Goal: Task Accomplishment & Management: Use online tool/utility

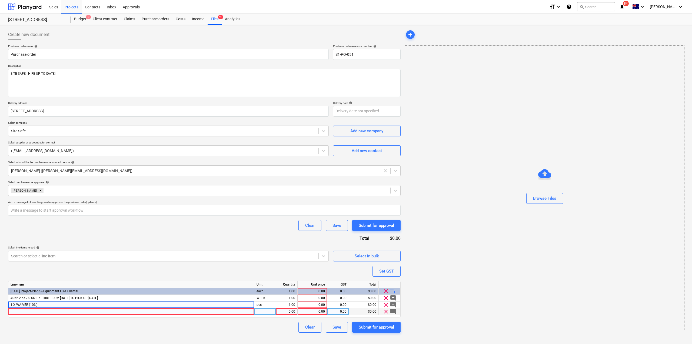
click at [387, 311] on span "clear" at bounding box center [386, 311] width 6 height 6
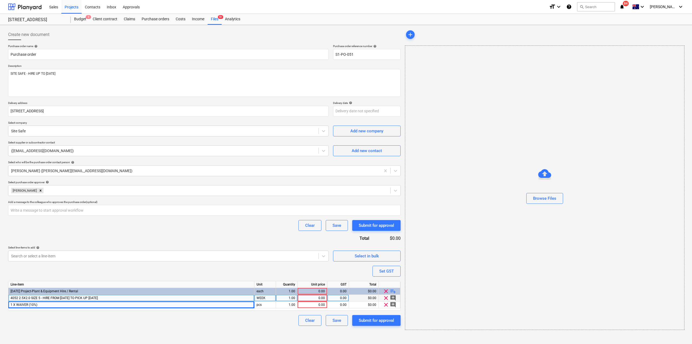
click at [316, 296] on div "0.00" at bounding box center [312, 298] width 25 height 7
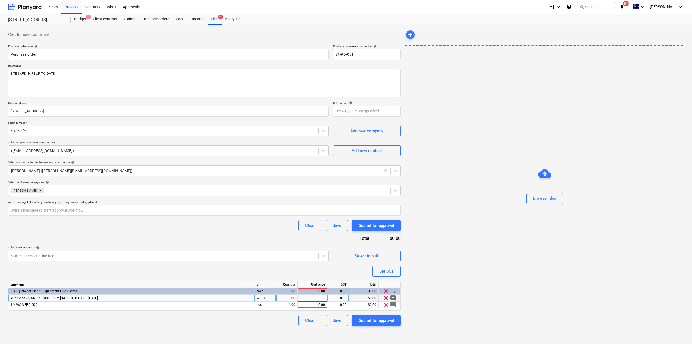
type textarea "x"
click at [266, 301] on div "WEEK" at bounding box center [266, 298] width 22 height 7
drag, startPoint x: 270, startPoint y: 299, endPoint x: 244, endPoint y: 301, distance: 26.0
click at [0, 0] on div "4052 2.5X2.0 SIZE 5 - HIRE FROM [DATE] TO PICK UP [DATE] da 1.00 0.00 0.00 $0.0…" at bounding box center [0, 0] width 0 height 0
type input "days"
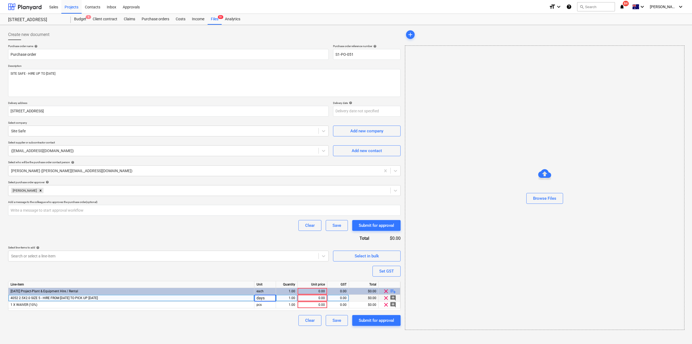
type textarea "x"
click at [315, 297] on div "0.00" at bounding box center [312, 298] width 25 height 7
type input "42"
type textarea "x"
click at [286, 297] on div "1.00" at bounding box center [286, 298] width 17 height 7
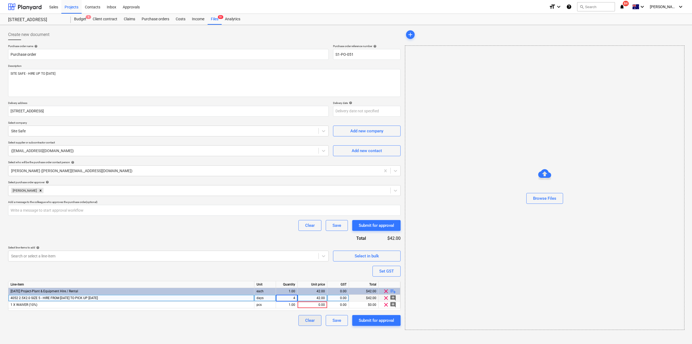
type input "42"
type textarea "x"
click at [319, 297] on div "42.00" at bounding box center [312, 298] width 25 height 7
type input "7.5"
type textarea "x"
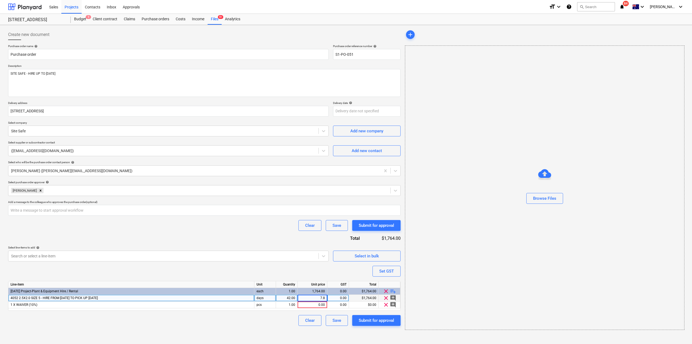
type input "7.86"
type textarea "x"
click at [282, 297] on div "42.00" at bounding box center [286, 298] width 17 height 7
type input "63"
click at [368, 298] on div "$495.18" at bounding box center [364, 298] width 30 height 7
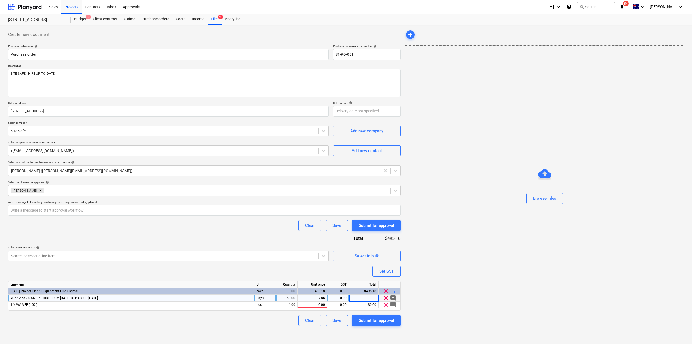
type textarea "x"
type input "495"
type textarea "x"
click at [426, 294] on div "Browse Files" at bounding box center [545, 187] width 280 height 284
click at [360, 301] on div "$0.00" at bounding box center [364, 304] width 30 height 7
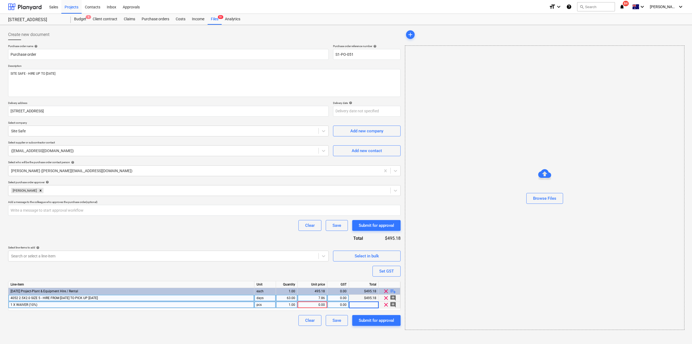
click at [306, 298] on div "7.86" at bounding box center [312, 298] width 25 height 7
type input "0"
type textarea "x"
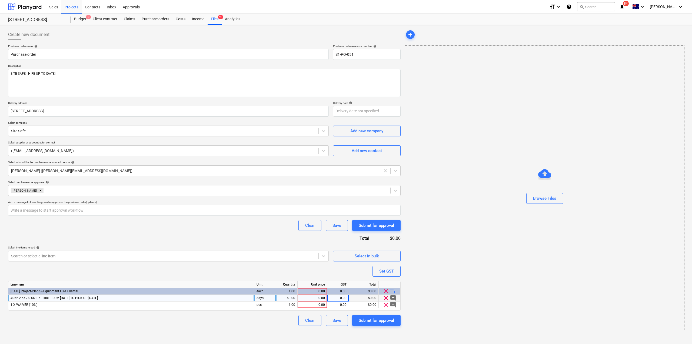
click at [367, 297] on div "$0.00" at bounding box center [364, 298] width 30 height 7
type input "495"
click at [467, 309] on div "Browse Files" at bounding box center [545, 187] width 280 height 284
click at [308, 298] on div "0.00" at bounding box center [312, 298] width 25 height 7
type textarea "x"
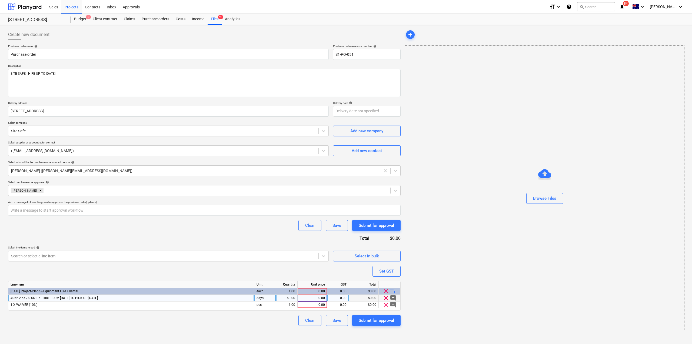
click at [316, 298] on div "0.00" at bounding box center [312, 298] width 25 height 7
type input "7."
type textarea "x"
type input "7.86"
type textarea "x"
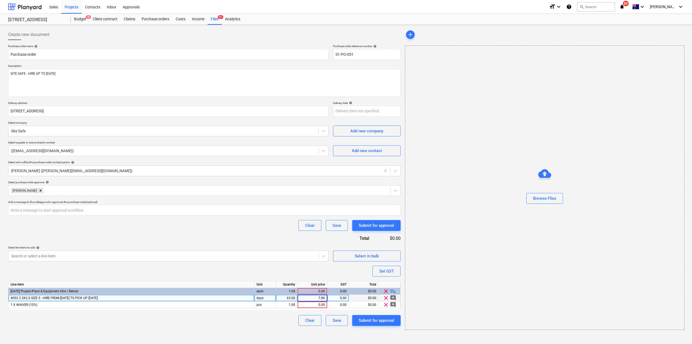
click at [470, 285] on div "Browse Files" at bounding box center [545, 187] width 280 height 284
click at [311, 304] on div "0.00" at bounding box center [312, 304] width 25 height 7
type input "49.52"
type textarea "x"
click at [473, 286] on div "Browse Files" at bounding box center [545, 187] width 280 height 284
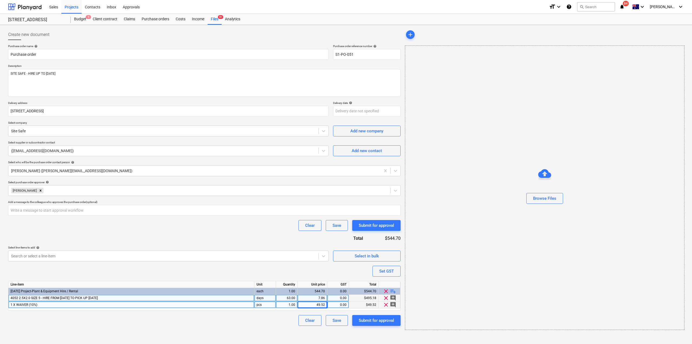
click at [463, 243] on div "Browse Files" at bounding box center [545, 187] width 280 height 284
click at [85, 74] on textarea "SITE SAFE - HIRE UP TO [DATE]" at bounding box center [204, 83] width 393 height 28
type textarea "SITE SAFE - HIRE UP TO [DATE]"
type textarea "x"
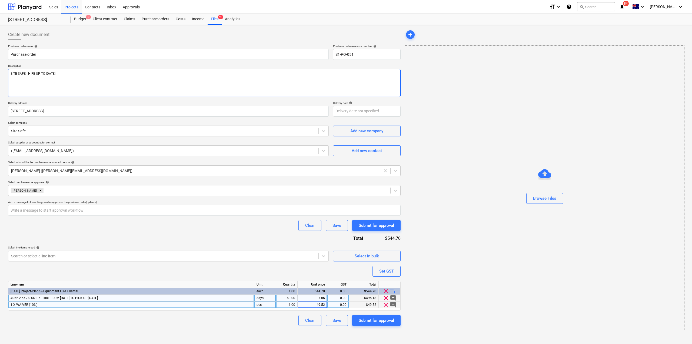
type textarea "SITE SAFE - HIRE UP TO [DATE] P"
type textarea "x"
type textarea "SITE SAFE - HIRE UP TO [DATE] PI"
type textarea "x"
type textarea "SITE SAFE - HIRE UP TO [DATE] PICK"
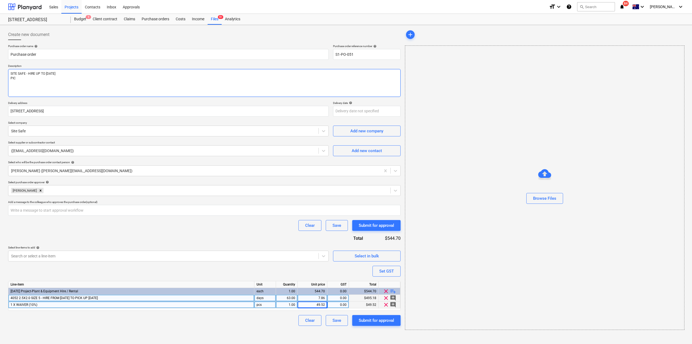
type textarea "x"
type textarea "SITE SAFE - HIRE UP TO [DATE] PICKE"
type textarea "x"
type textarea "SITE SAFE - HIRE UP TO [DATE] PICKED"
type textarea "x"
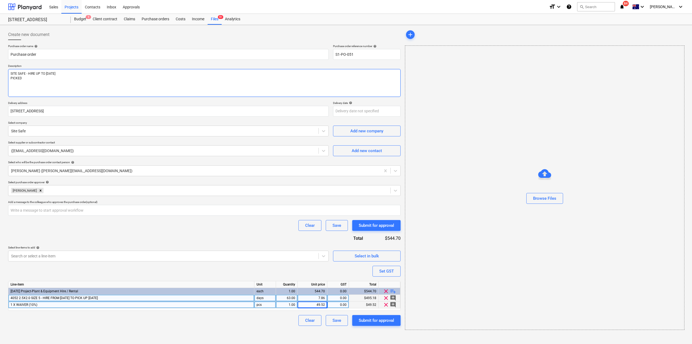
type textarea "SITE SAFE - HIRE UP TO [DATE] PICKED U"
type textarea "x"
type textarea "SITE SAFE - HIRE UP TO [DATE] PICKED UP"
type textarea "x"
type textarea "SITE SAFE - HIRE UP TO [DATE] PICKED UP"
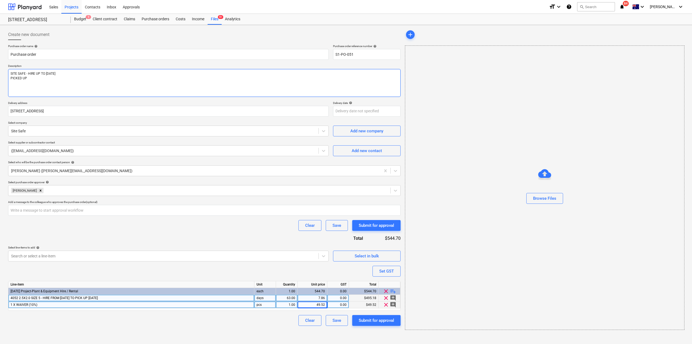
type textarea "x"
type textarea "SITE SAFE - HIRE UP TO [DATE] PICKED UP O"
type textarea "x"
type textarea "SITE SAFE - HIRE UP TO [DATE] PICKED UP ON"
type textarea "x"
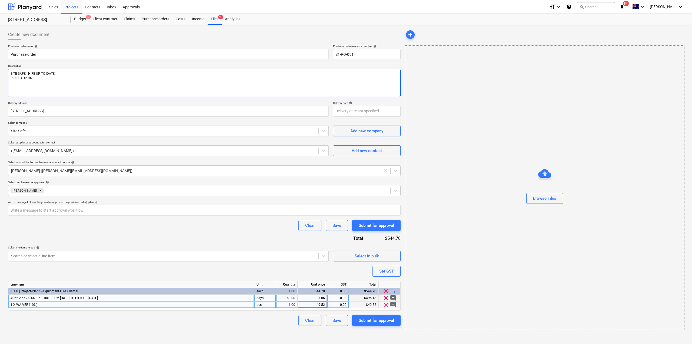
type textarea "SITE SAFE - HIRE UP TO [DATE] PICKED UP ON"
type textarea "x"
type textarea "SITE SAFE - HIRE UP TO [DATE] PICKED UP ON T"
type textarea "x"
type textarea "SITE SAFE - HIRE UP TO [DATE] PICKED UP ON THE"
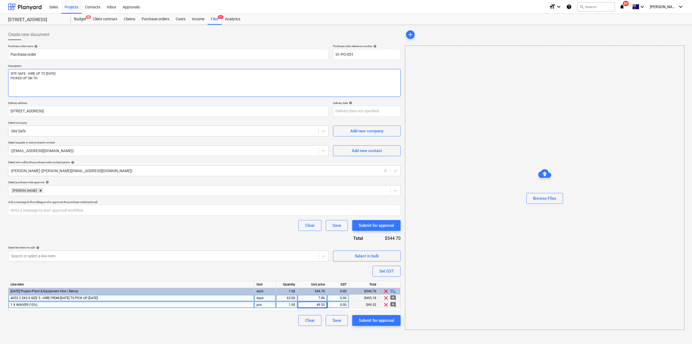
type textarea "x"
type textarea "SITE SAFE - HIRE UP TO [DATE] PICKED UP ON THE"
type textarea "x"
type textarea "SITE SAFE - HIRE UP TO [DATE] PICKED UP ON THE 1"
type textarea "x"
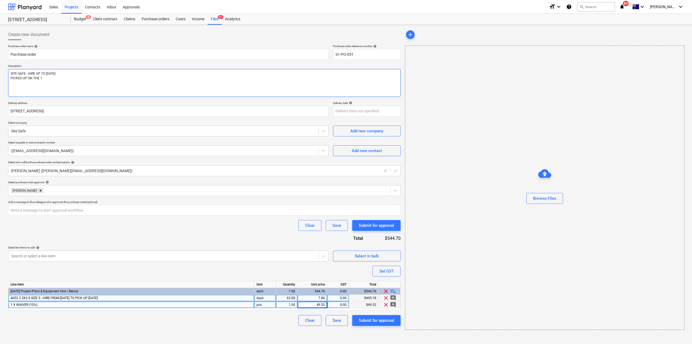
type textarea "SITE SAFE - HIRE UP TO [DATE] PICKED UP ON THE 1/"
type textarea "x"
type textarea "SITE SAFE - HIRE UP TO [DATE] PICKED UP ON THE 1/0"
type textarea "x"
type textarea "SITE SAFE - HIRE UP TO [DATE] PICKED UP ON THE 1/09"
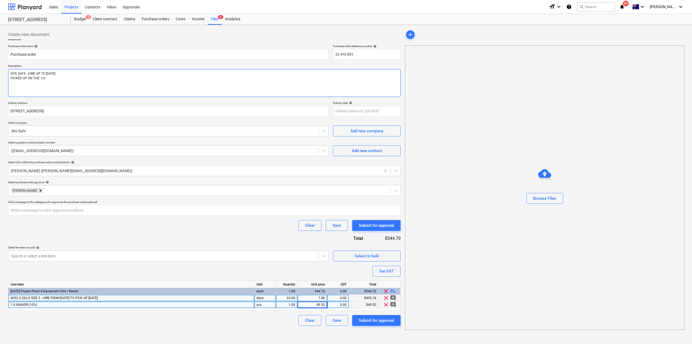
type textarea "x"
type textarea "SITE SAFE - HIRE UP TO [DATE] PICKED UP ON THE 1/09/"
type textarea "x"
type textarea "SITE SAFE - HIRE UP TO [DATE] PICKED UP ON THE 1/09/2"
type textarea "x"
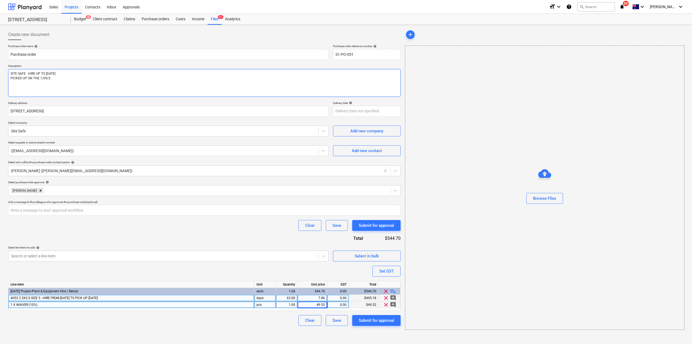
type textarea "SITE SAFE - HIRE UP TO [DATE] PICKED UP ON THE [DATE]"
type textarea "x"
type textarea "SITE SAFE - HIRE UP TO [DATE] PICKED UP ON THE 1/09/2"
type textarea "x"
type textarea "SITE SAFE - HIRE UP TO [DATE] PICKED UP ON THE [DATE]"
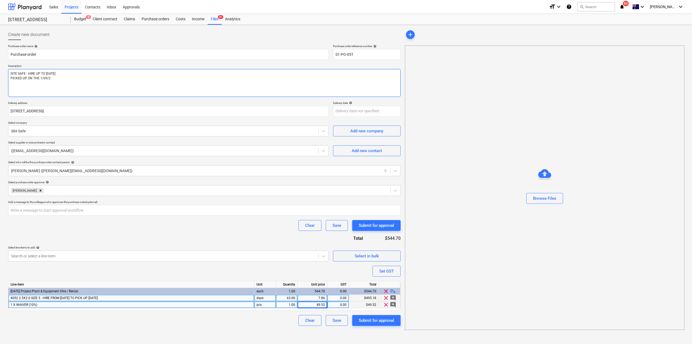
type textarea "x"
drag, startPoint x: 49, startPoint y: 72, endPoint x: 46, endPoint y: 71, distance: 3.4
click at [46, 71] on textarea "SITE SAFE - HIRE UP TO [DATE] PICKED UP ON THE [DATE]" at bounding box center [204, 83] width 393 height 28
type textarea "SITE SAFE - HIRE UP TO [DATE] PICKED UP ON THE [DATE]"
type textarea "x"
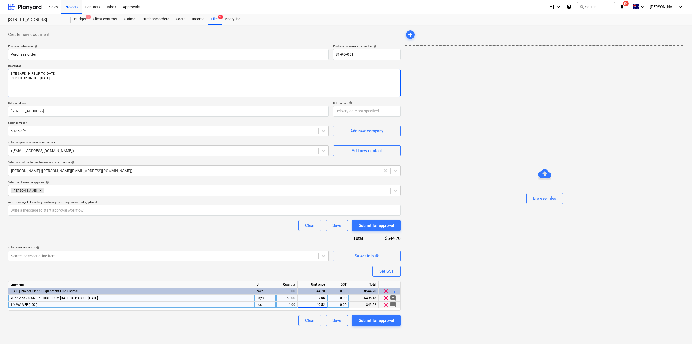
type textarea "SITE SAFE - HIRE UP TO [DATE] PICKED UP ON THE [DATE]"
type textarea "x"
drag, startPoint x: 55, startPoint y: 74, endPoint x: 51, endPoint y: 73, distance: 4.0
click at [51, 73] on textarea "SITE SAFE - HIRE UP TO [DATE] PICKED UP ON THE [DATE]" at bounding box center [204, 83] width 393 height 28
type textarea "SITE SAFE - HIRE UP TO [DATE] PICKED UP ON THE [DATE]"
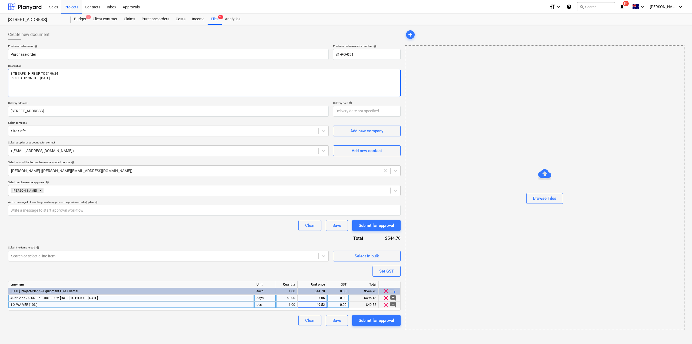
type textarea "x"
drag, startPoint x: 58, startPoint y: 72, endPoint x: 62, endPoint y: 74, distance: 4.9
click at [62, 74] on textarea "SITE SAFE - HIRE UP TO [DATE] PICKED UP ON THE [DATE]" at bounding box center [204, 83] width 393 height 28
type textarea "SITE SAFE - HIRE UP TO [DATE] PICKED UP ON THE [DATE]"
type textarea "x"
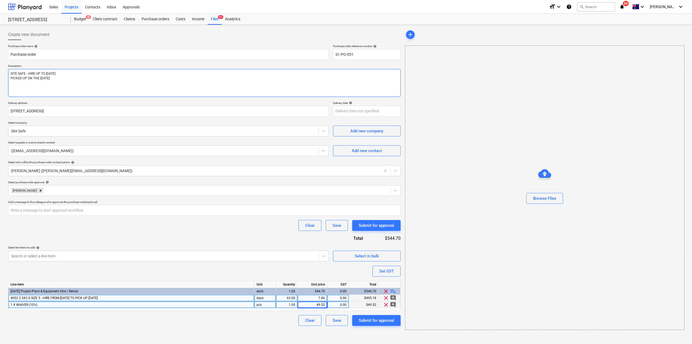
type textarea "SITE SAFE - HIRE UP TO [DATE] PICKED UP ON THE [DATE]"
click at [293, 299] on div "63.00" at bounding box center [286, 298] width 17 height 7
click at [385, 306] on span "clear" at bounding box center [386, 304] width 6 height 6
type textarea "x"
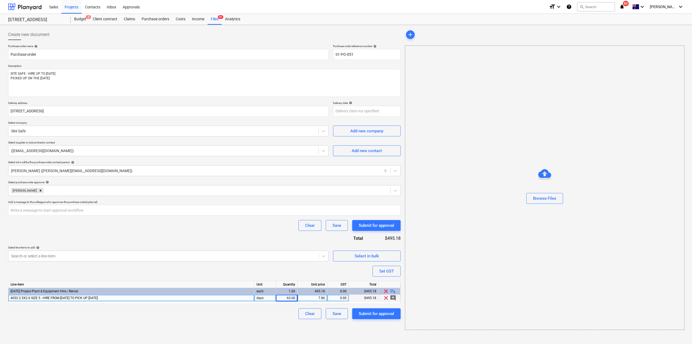
click at [267, 298] on div "days" at bounding box center [266, 298] width 22 height 7
type input "EA"
type textarea "x"
click at [318, 298] on div "7.86" at bounding box center [312, 298] width 25 height 7
type input "267.94"
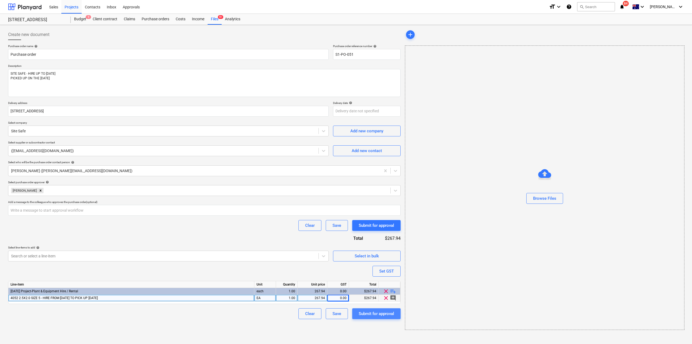
click at [366, 314] on div "Submit for approval" at bounding box center [376, 313] width 35 height 7
type textarea "x"
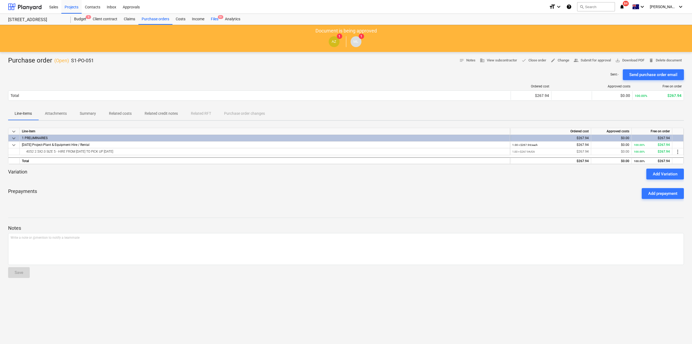
click at [216, 19] on div "Files 9+" at bounding box center [215, 19] width 14 height 11
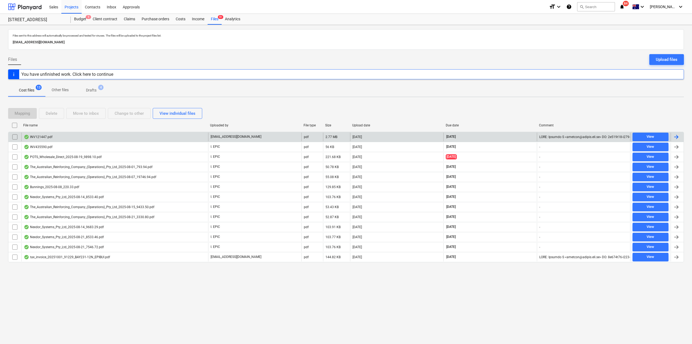
click at [64, 138] on div "INV121447.pdf" at bounding box center [114, 137] width 187 height 9
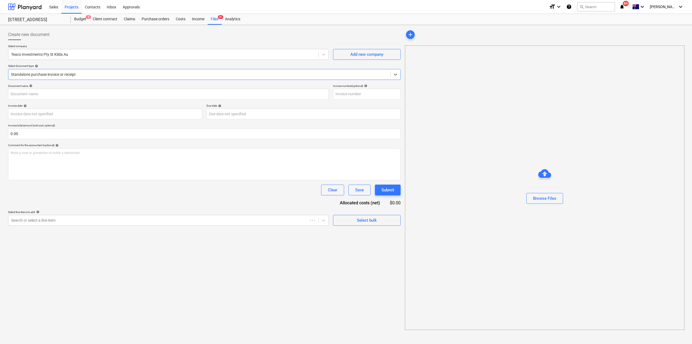
type input "121447"
type input "[DATE]"
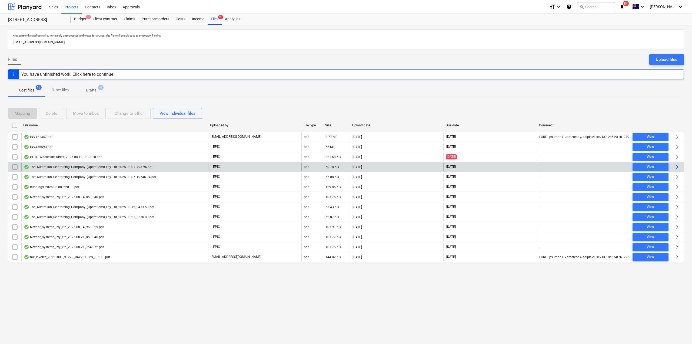
click at [77, 167] on div "The_Australian_Reinforcing_Company_(Operations)_Pty_Ltd_2025-08-01_793.94.pdf" at bounding box center [88, 167] width 129 height 4
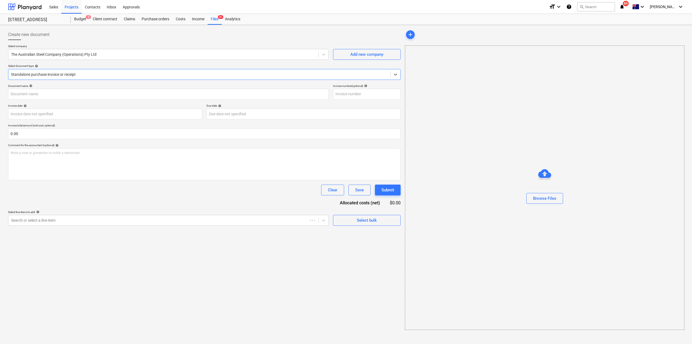
type input "4934733"
type input "[DATE]"
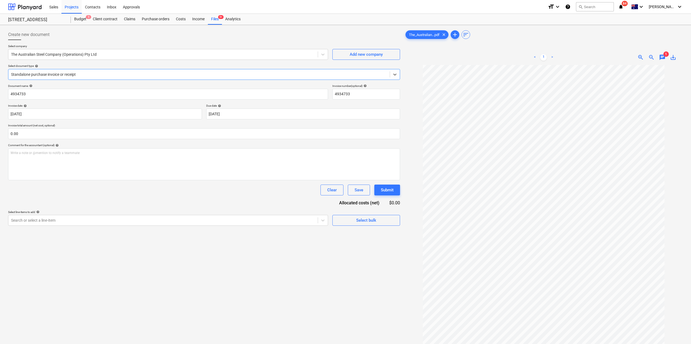
click at [661, 56] on span "chat" at bounding box center [662, 57] width 6 height 6
click at [674, 72] on span "close" at bounding box center [675, 72] width 6 height 6
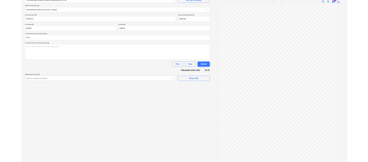
scroll to position [0, 0]
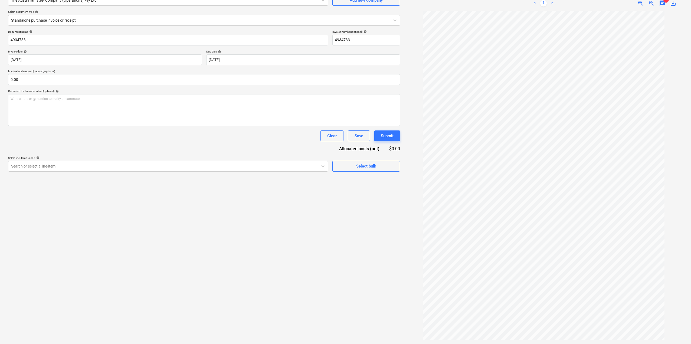
click at [196, 223] on div "Create new document Select company The Australian Steel Company (Operations) Pt…" at bounding box center [204, 157] width 396 height 369
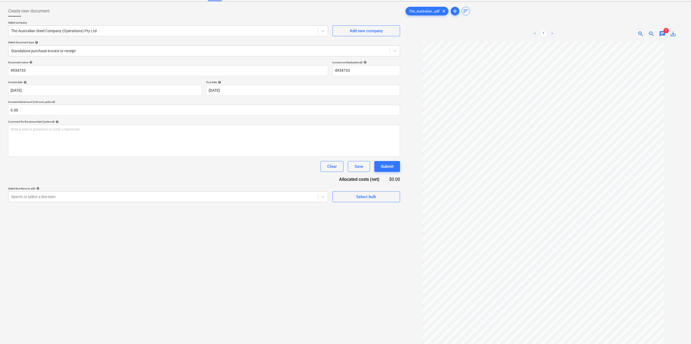
scroll to position [54, 0]
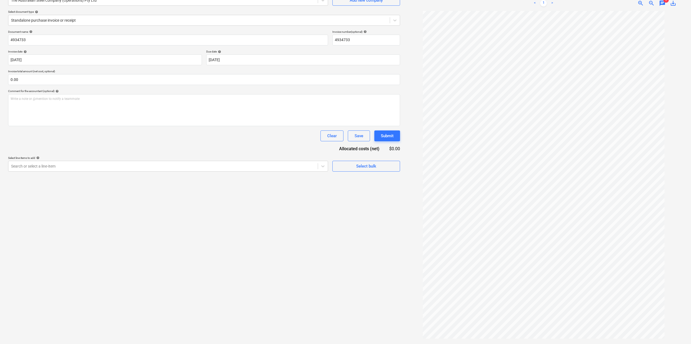
click at [246, 219] on div "Create new document Select company The Australian Steel Company (Operations) Pt…" at bounding box center [204, 157] width 396 height 369
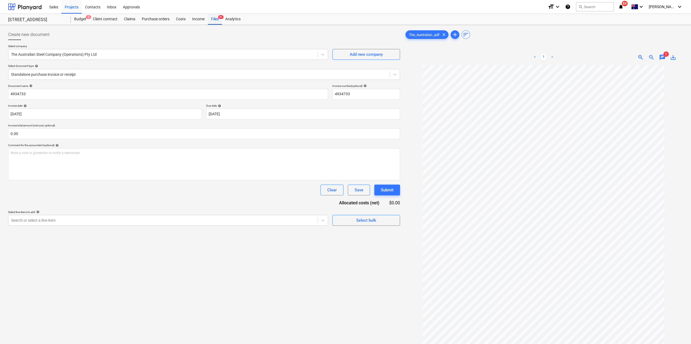
click at [213, 18] on div "Files 9+" at bounding box center [215, 19] width 14 height 11
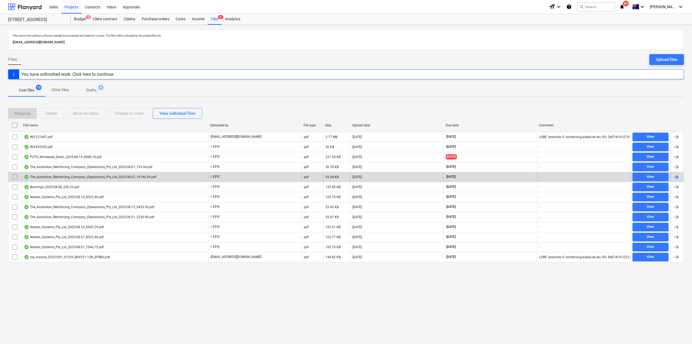
click at [128, 177] on div "The_Australian_Reinforcing_Company_(Operations)_Pty_Ltd_2025-08-07_19746.94.pdf" at bounding box center [90, 177] width 133 height 4
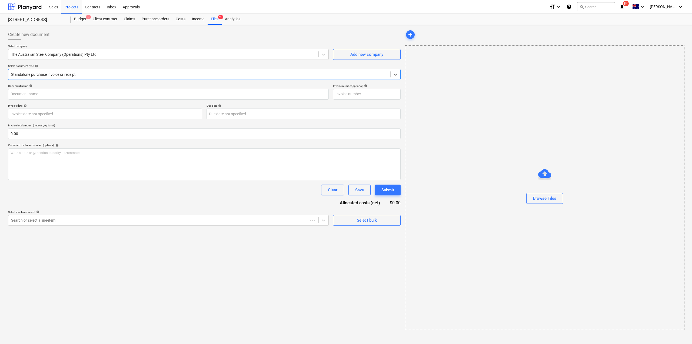
type input "4935015"
type input "[DATE]"
click at [664, 58] on span "chat" at bounding box center [662, 57] width 6 height 6
